Goal: Find specific page/section: Find specific page/section

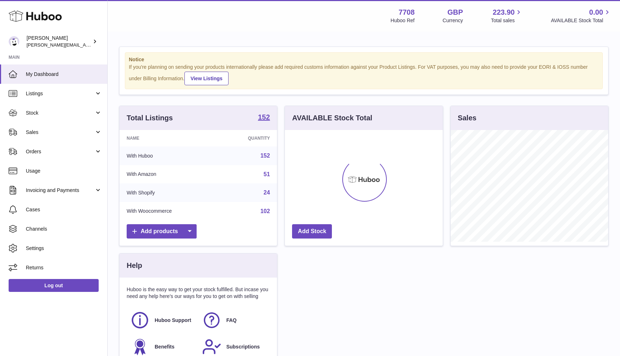
scroll to position [112, 158]
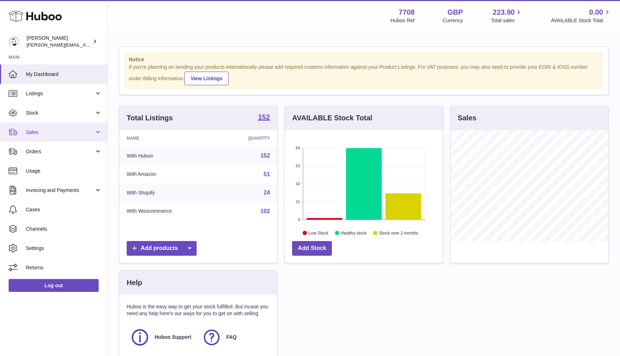
click at [62, 130] on span "Sales" at bounding box center [60, 132] width 68 height 7
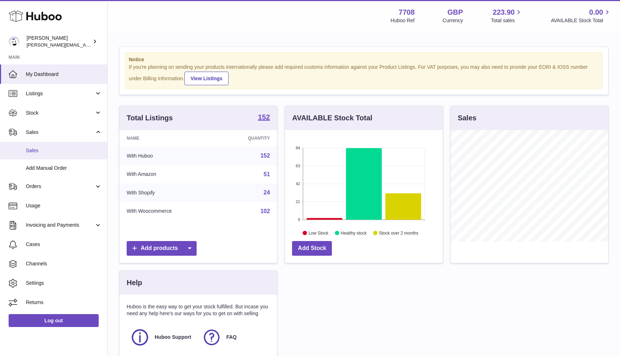
click at [43, 147] on span "Sales" at bounding box center [64, 150] width 76 height 7
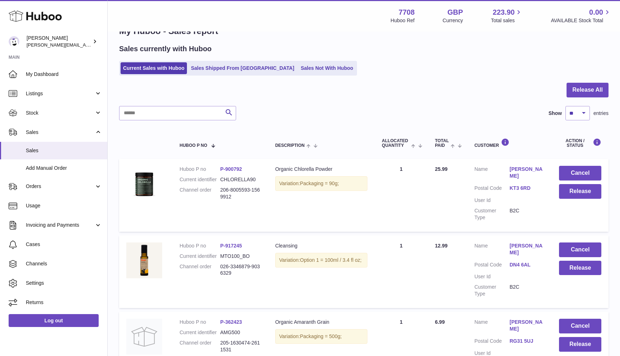
scroll to position [10, 0]
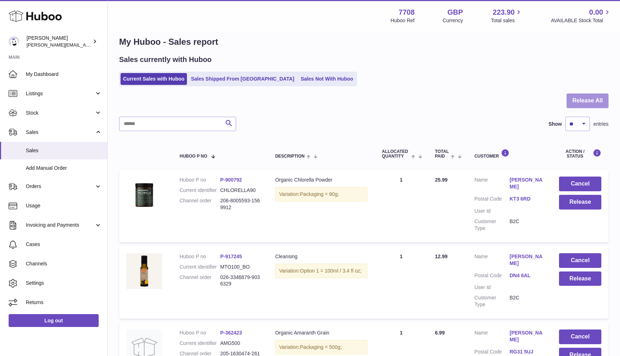
click at [577, 102] on button "Release All" at bounding box center [587, 101] width 42 height 15
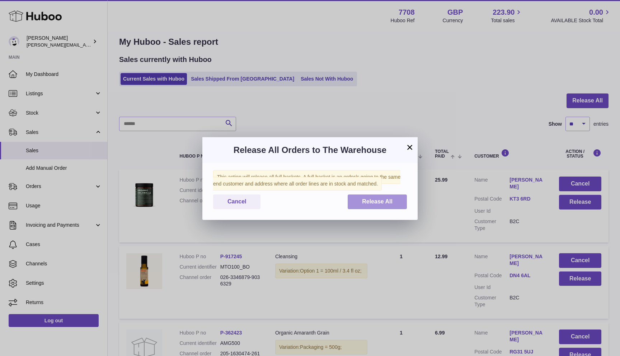
click at [374, 201] on span "Release All" at bounding box center [377, 202] width 30 height 6
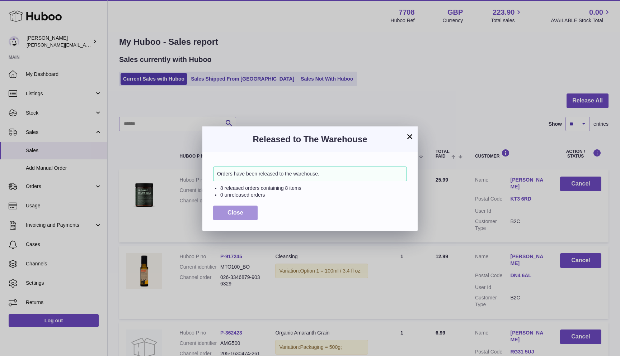
click at [229, 210] on span "Close" at bounding box center [235, 213] width 16 height 6
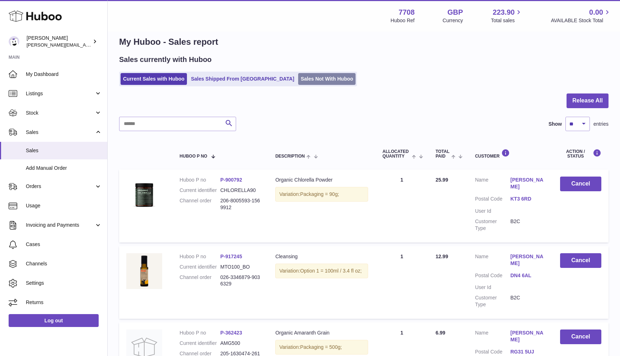
click at [298, 80] on link "Sales Not With Huboo" at bounding box center [326, 79] width 57 height 12
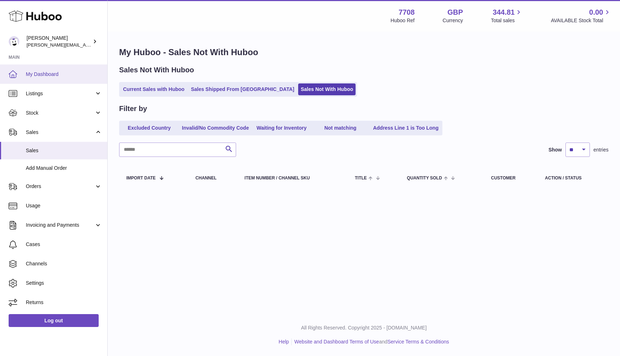
click at [41, 71] on span "My Dashboard" at bounding box center [64, 74] width 76 height 7
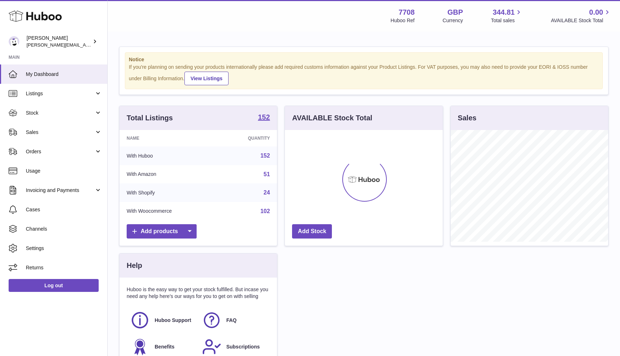
scroll to position [112, 158]
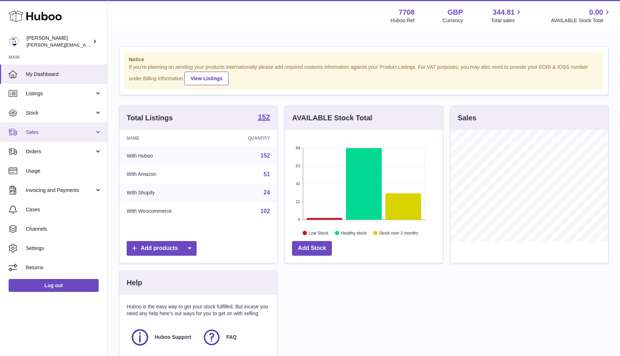
click at [57, 128] on link "Sales" at bounding box center [53, 132] width 107 height 19
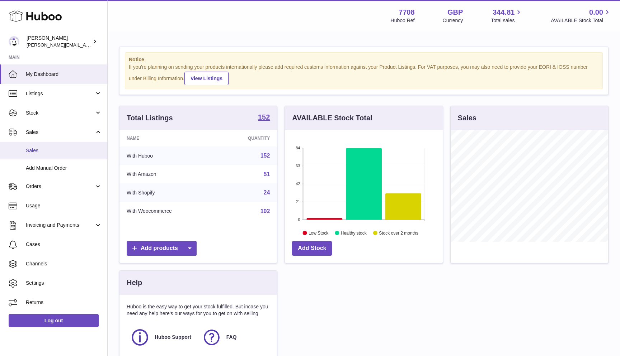
click at [52, 147] on span "Sales" at bounding box center [64, 150] width 76 height 7
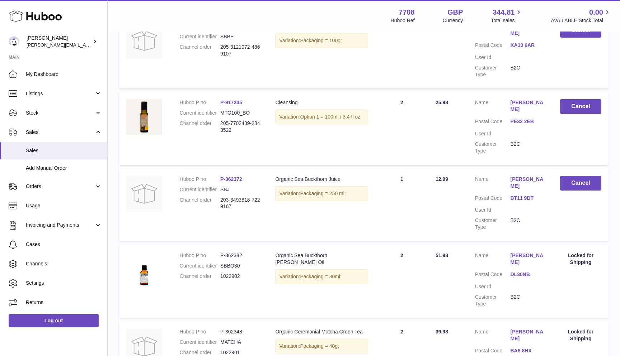
scroll to position [546, 0]
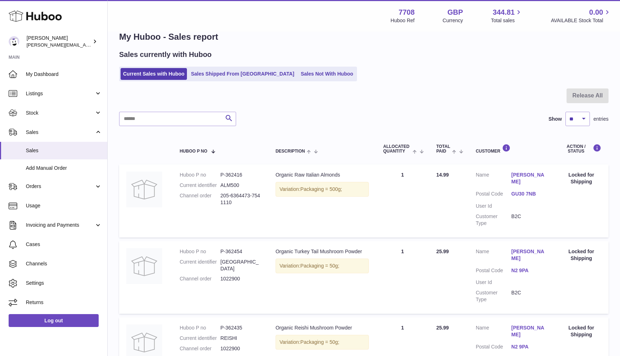
scroll to position [15, 0]
click at [298, 72] on link "Sales Not With Huboo" at bounding box center [326, 74] width 57 height 12
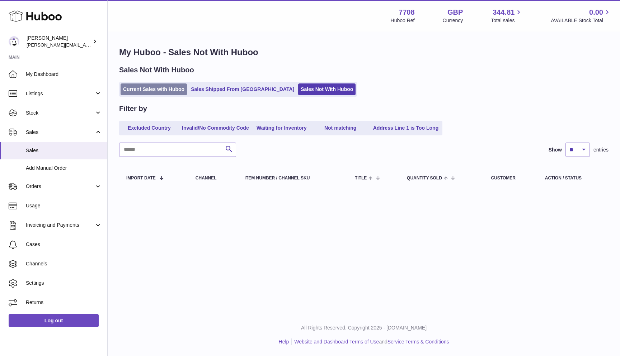
click at [126, 90] on link "Current Sales with Huboo" at bounding box center [153, 90] width 66 height 12
